Goal: Information Seeking & Learning: Learn about a topic

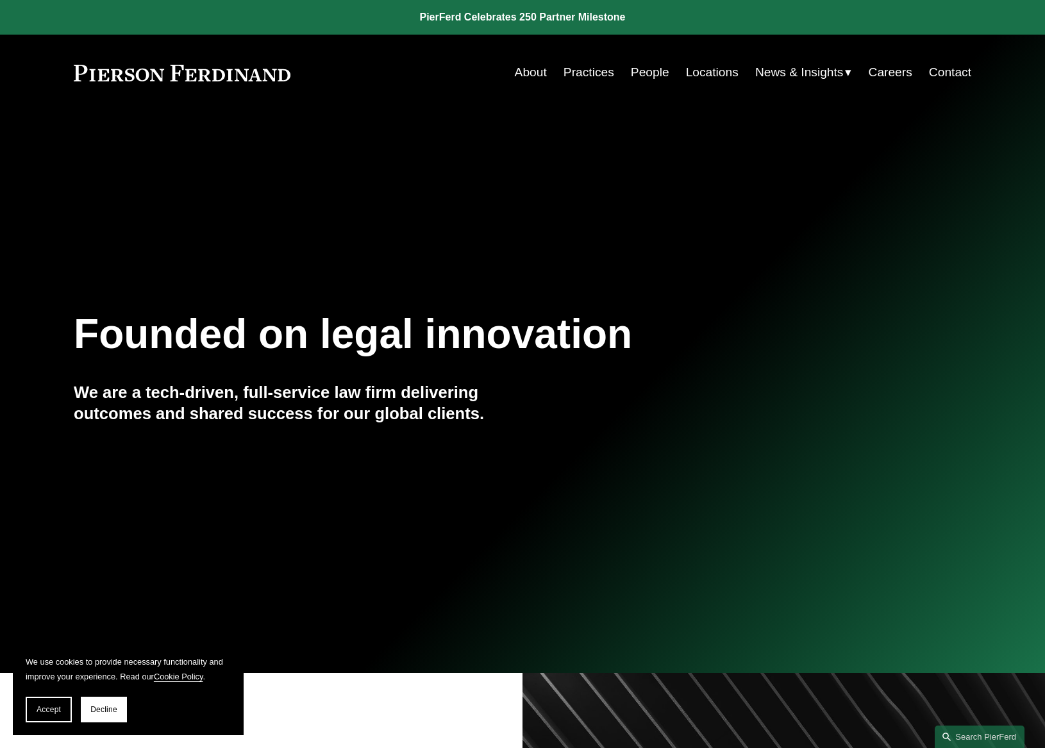
click at [575, 72] on link "Practices" at bounding box center [588, 72] width 51 height 24
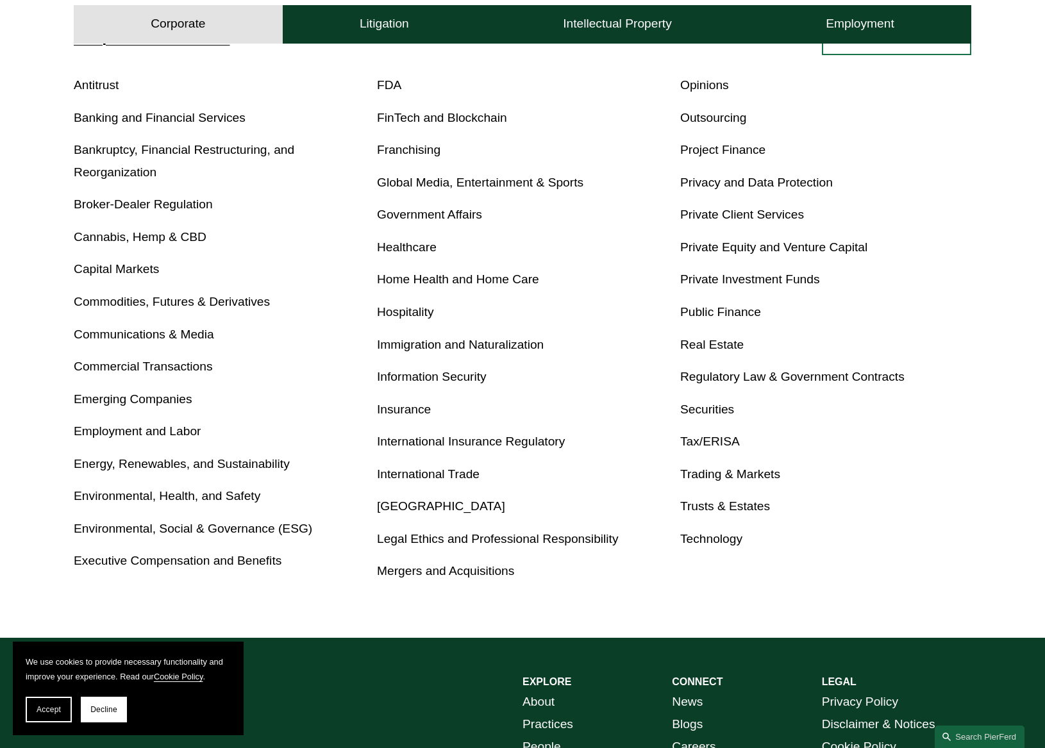
scroll to position [506, 0]
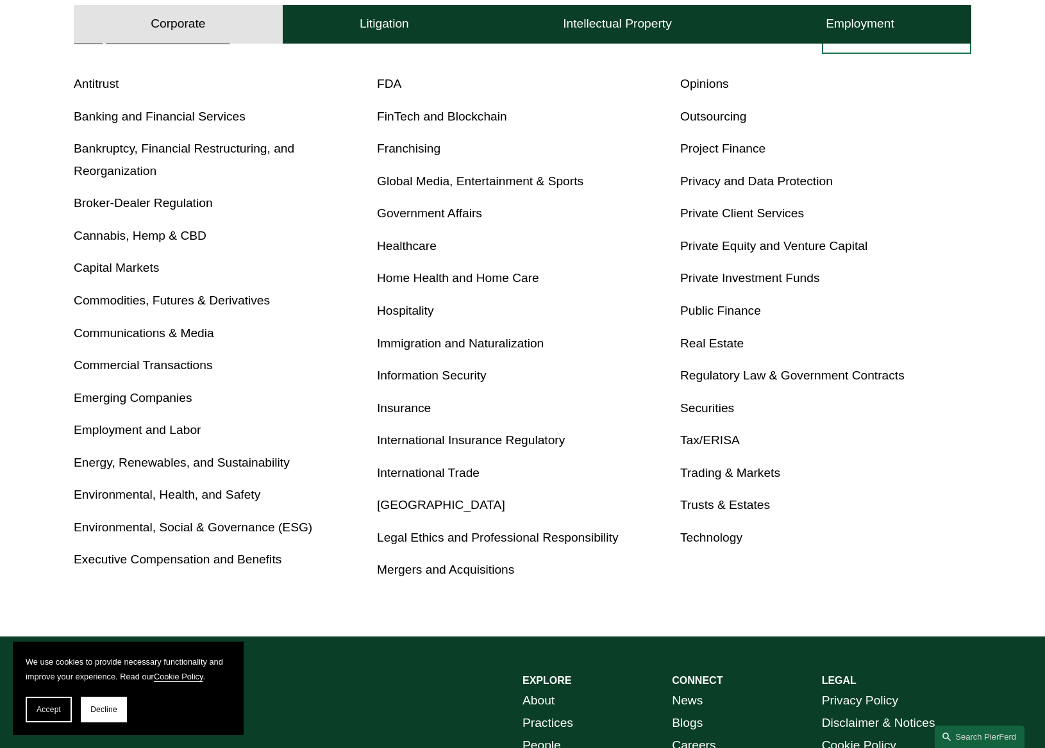
click at [438, 479] on link "International Trade" at bounding box center [428, 472] width 103 height 13
